Goal: Task Accomplishment & Management: Manage account settings

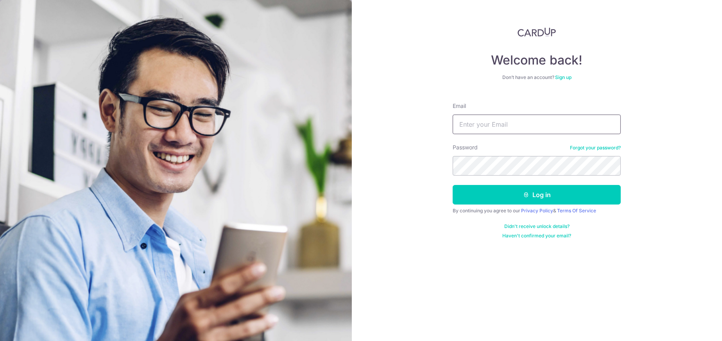
click at [480, 127] on input "Email" at bounding box center [536, 124] width 168 height 20
type input "[EMAIL_ADDRESS][DOMAIN_NAME]"
click at [452, 185] on button "Log in" at bounding box center [536, 195] width 168 height 20
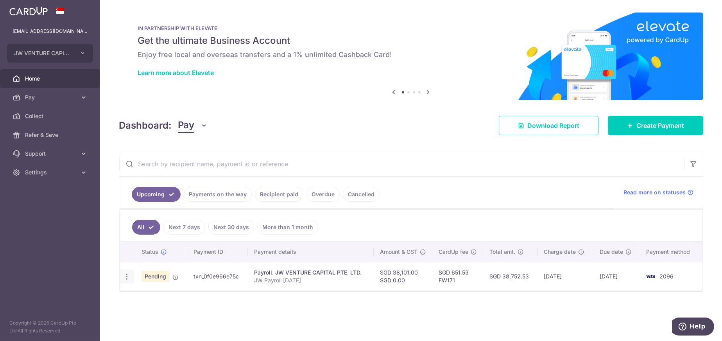
click at [126, 278] on icon "button" at bounding box center [127, 276] width 8 height 8
click at [319, 197] on link "Overdue" at bounding box center [322, 194] width 33 height 15
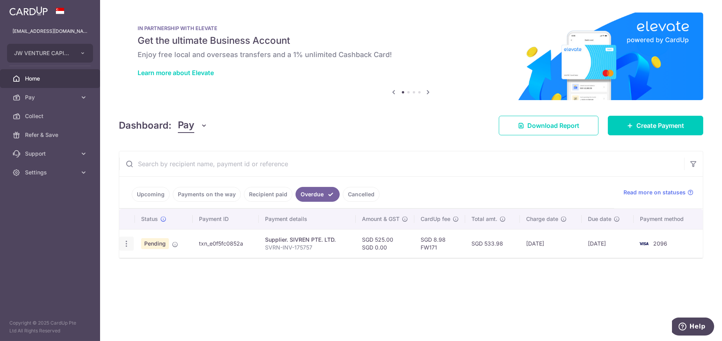
click at [125, 243] on icon "button" at bounding box center [126, 243] width 8 height 8
click at [164, 320] on div "× Pause Schedule Pause all future payments in this series Pause just this one p…" at bounding box center [411, 170] width 622 height 341
click at [128, 241] on icon "button" at bounding box center [126, 243] width 8 height 8
click at [149, 317] on div "× Pause Schedule Pause all future payments in this series Pause just this one p…" at bounding box center [411, 170] width 622 height 341
click at [25, 98] on span "Pay" at bounding box center [51, 97] width 52 height 8
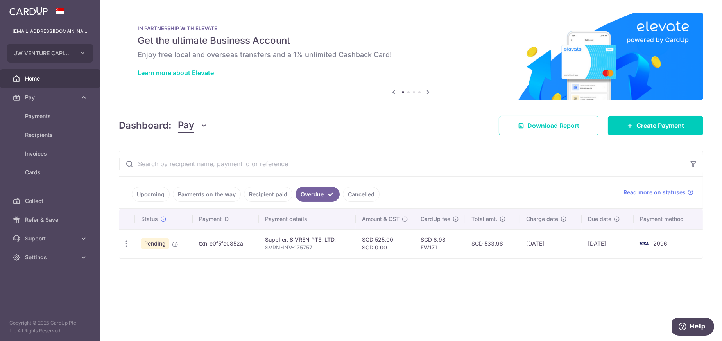
click at [145, 195] on link "Upcoming" at bounding box center [151, 194] width 38 height 15
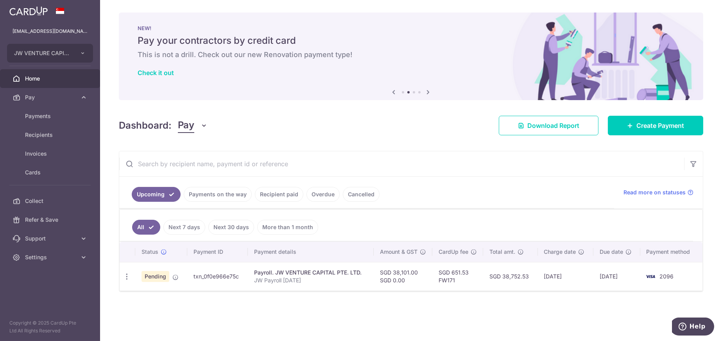
click at [452, 306] on div "× Pause Schedule Pause all future payments in this series Pause just this one p…" at bounding box center [411, 170] width 622 height 341
click at [40, 261] on link "Settings" at bounding box center [50, 257] width 100 height 19
click at [39, 291] on span "Logout" at bounding box center [51, 295] width 52 height 8
